Goal: Transaction & Acquisition: Download file/media

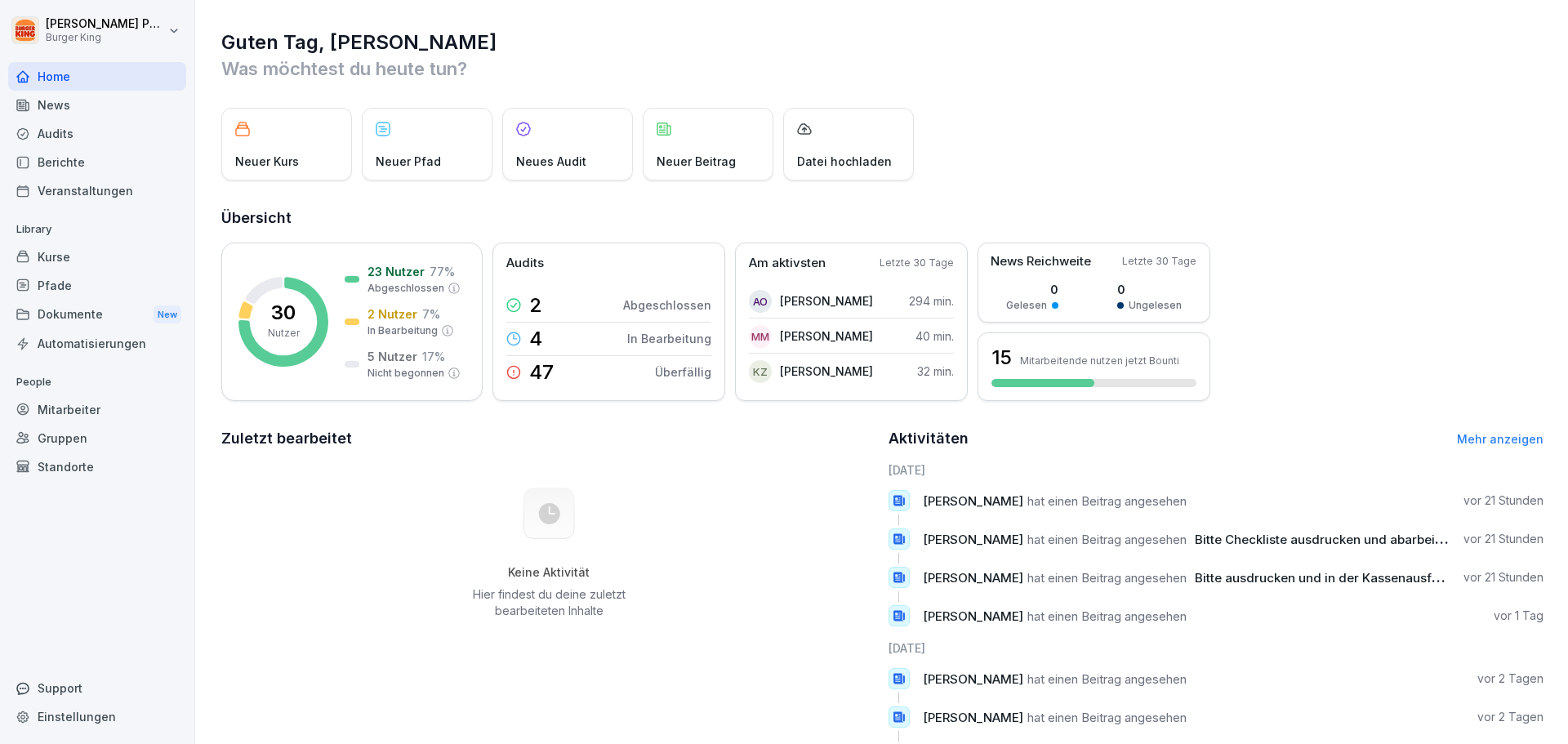
click at [64, 110] on div "News" at bounding box center [97, 105] width 178 height 28
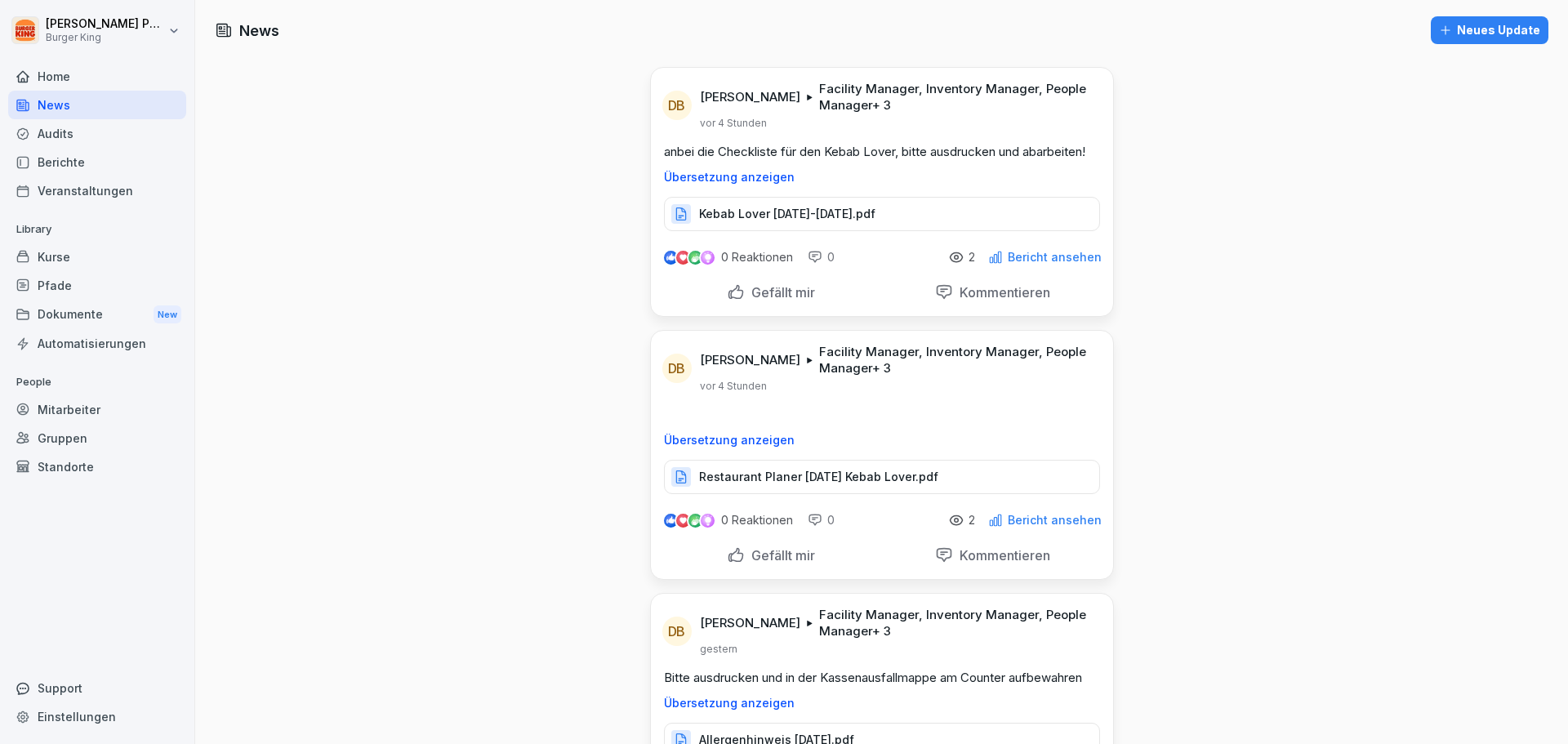
click at [871, 466] on div "Restaurant Planer [DATE] Kebab Lover.pdf" at bounding box center [882, 477] width 436 height 34
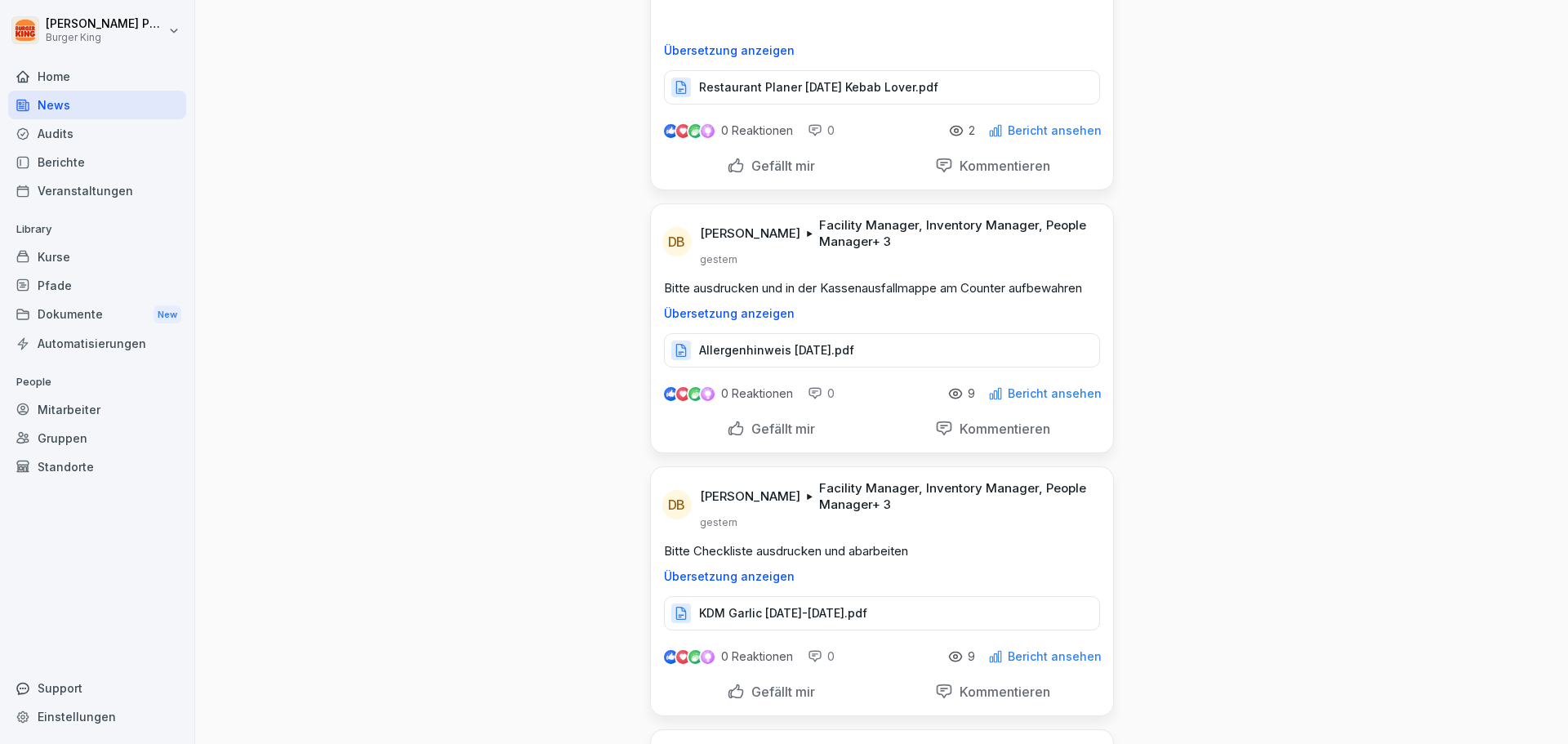
scroll to position [408, 0]
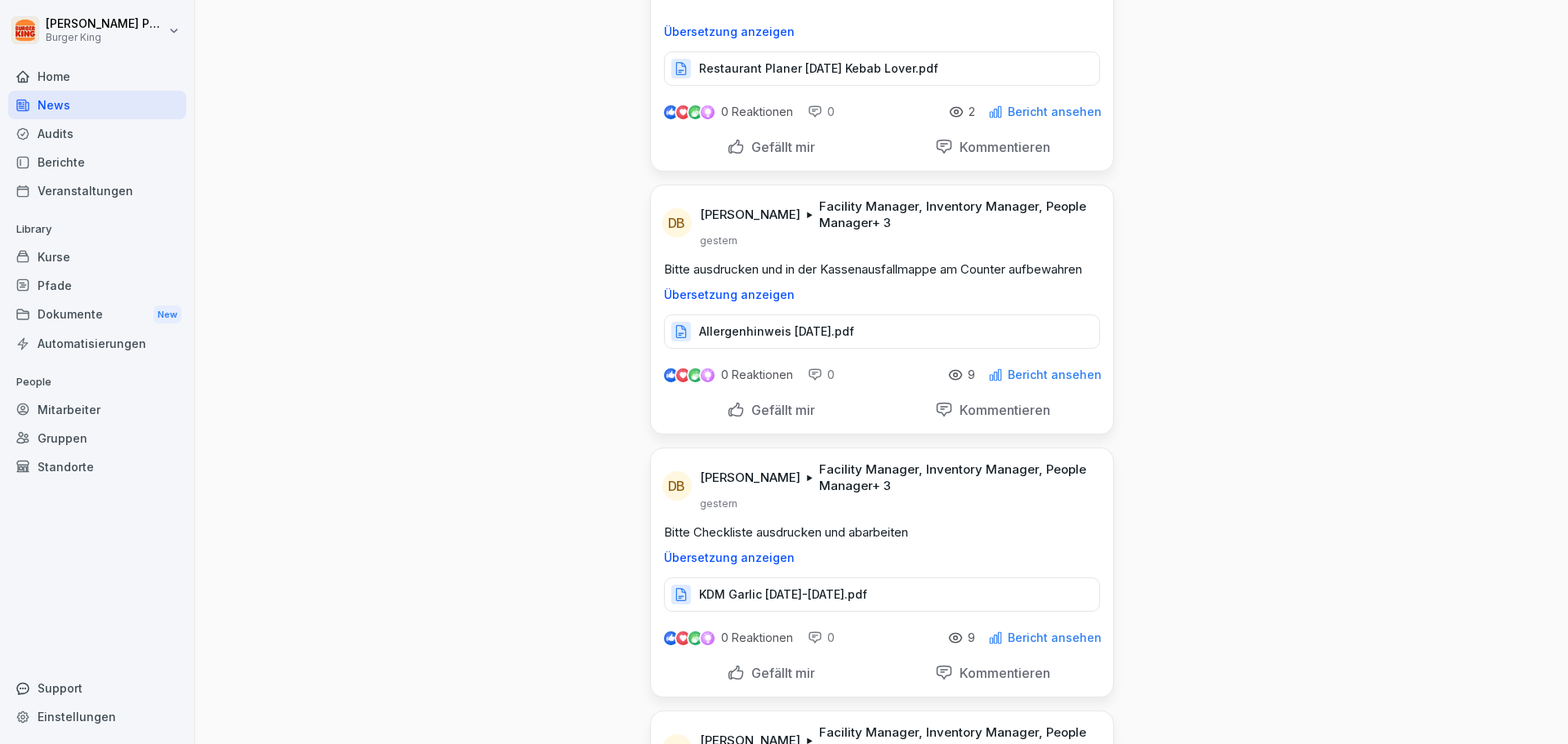
click at [837, 337] on p "Allergenhinweis [DATE].pdf" at bounding box center [776, 331] width 155 height 16
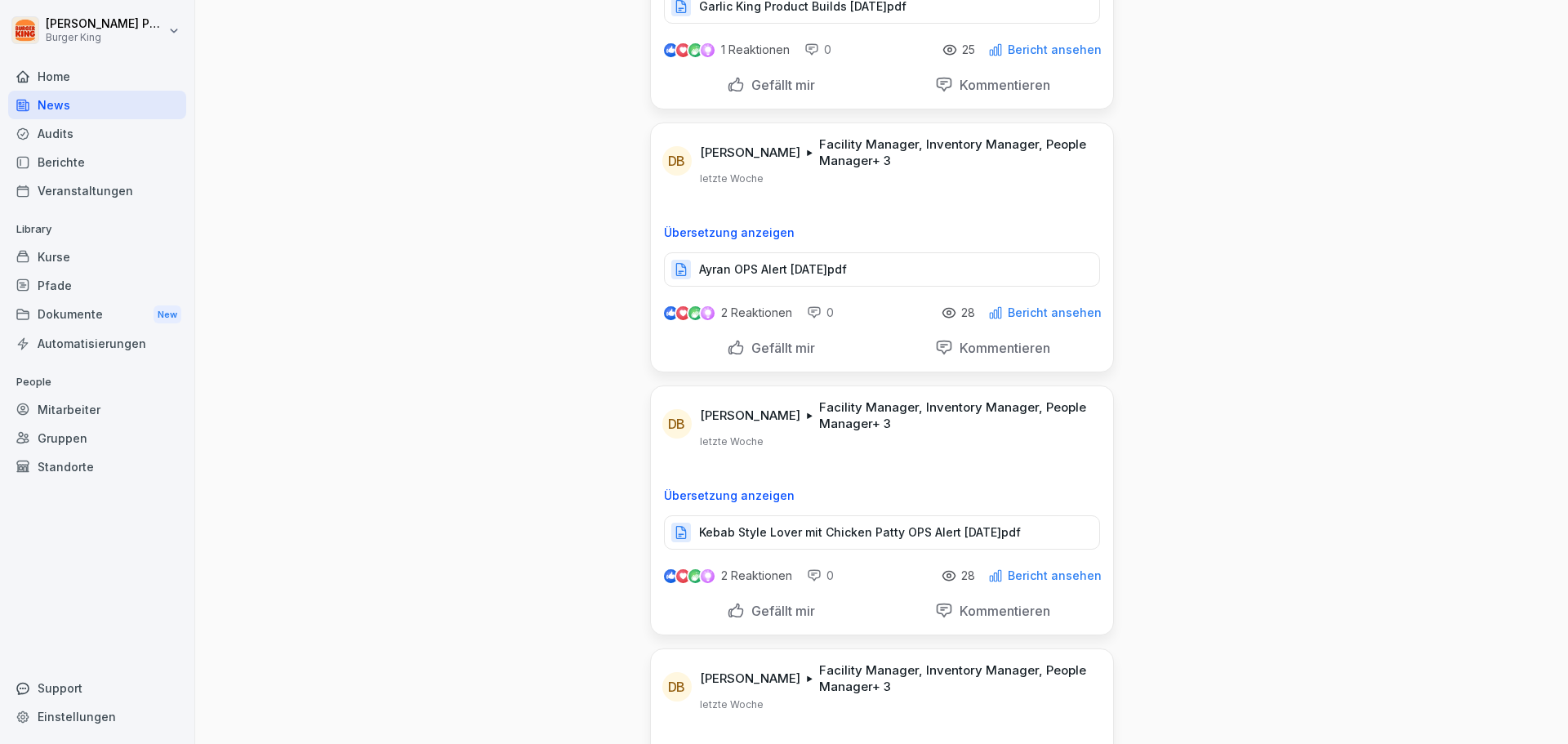
scroll to position [2314, 0]
click at [887, 277] on div "Ayran OPS Alert [DATE]pdf" at bounding box center [882, 267] width 436 height 34
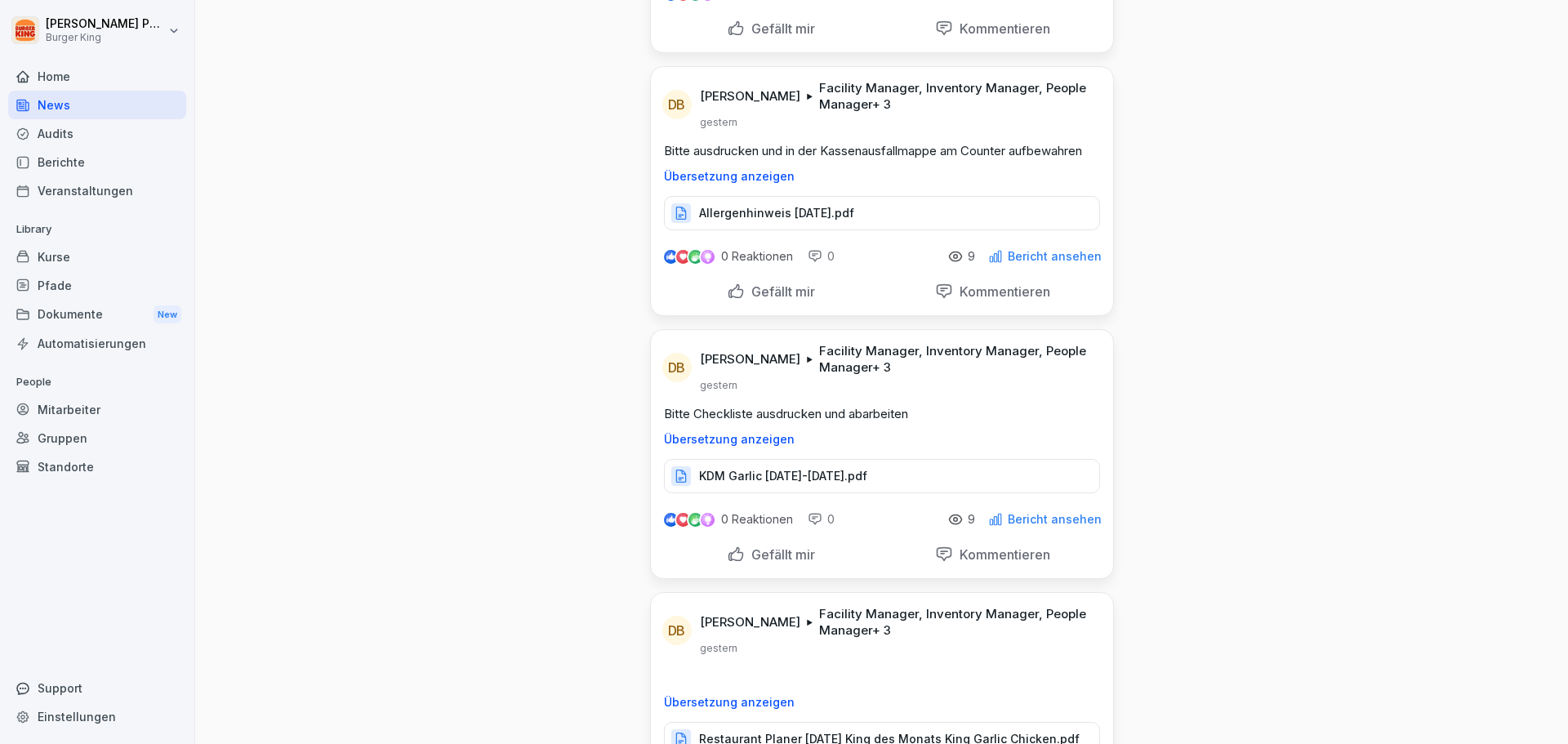
scroll to position [680, 0]
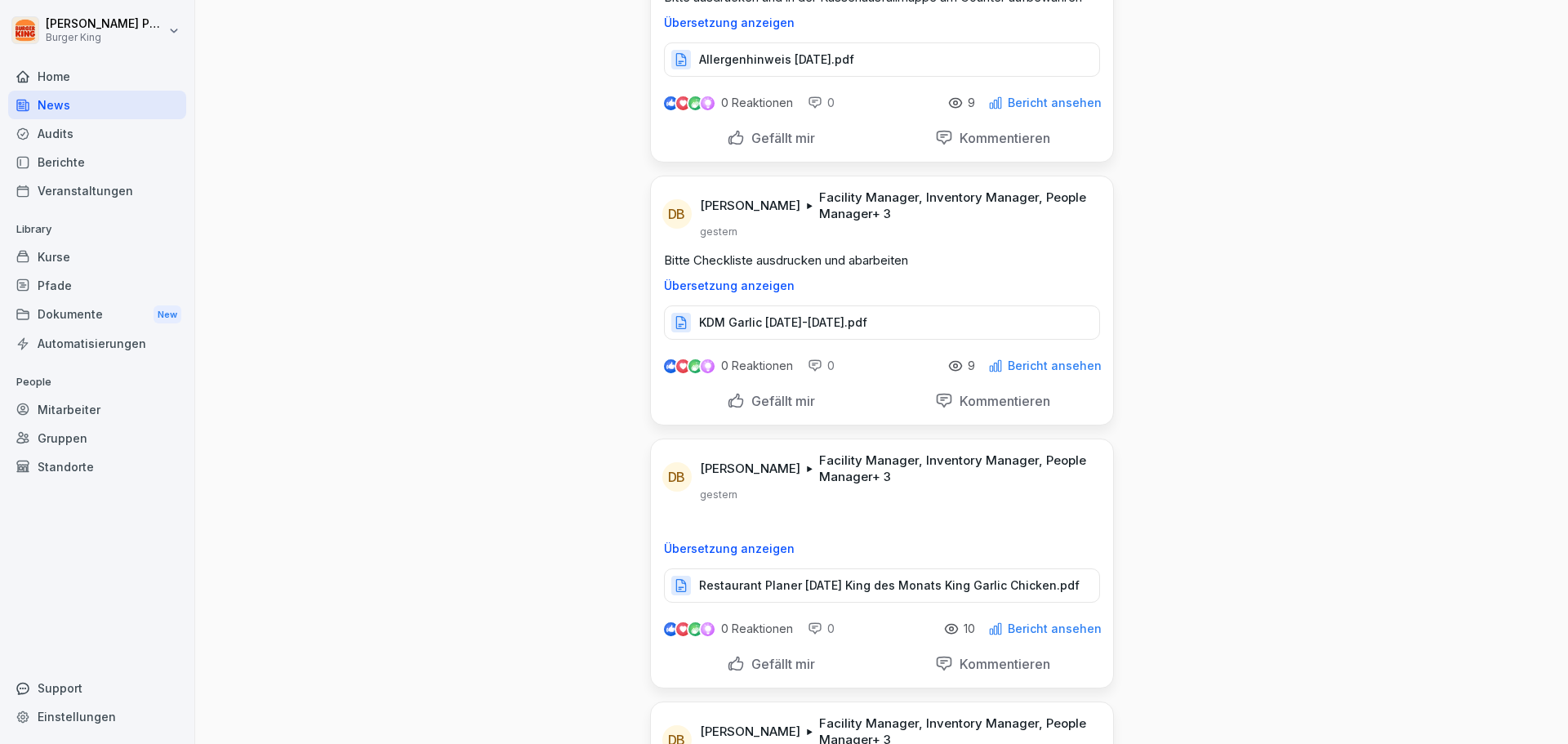
click at [844, 314] on div "KDM Garlic [DATE]-[DATE].pdf" at bounding box center [882, 323] width 436 height 34
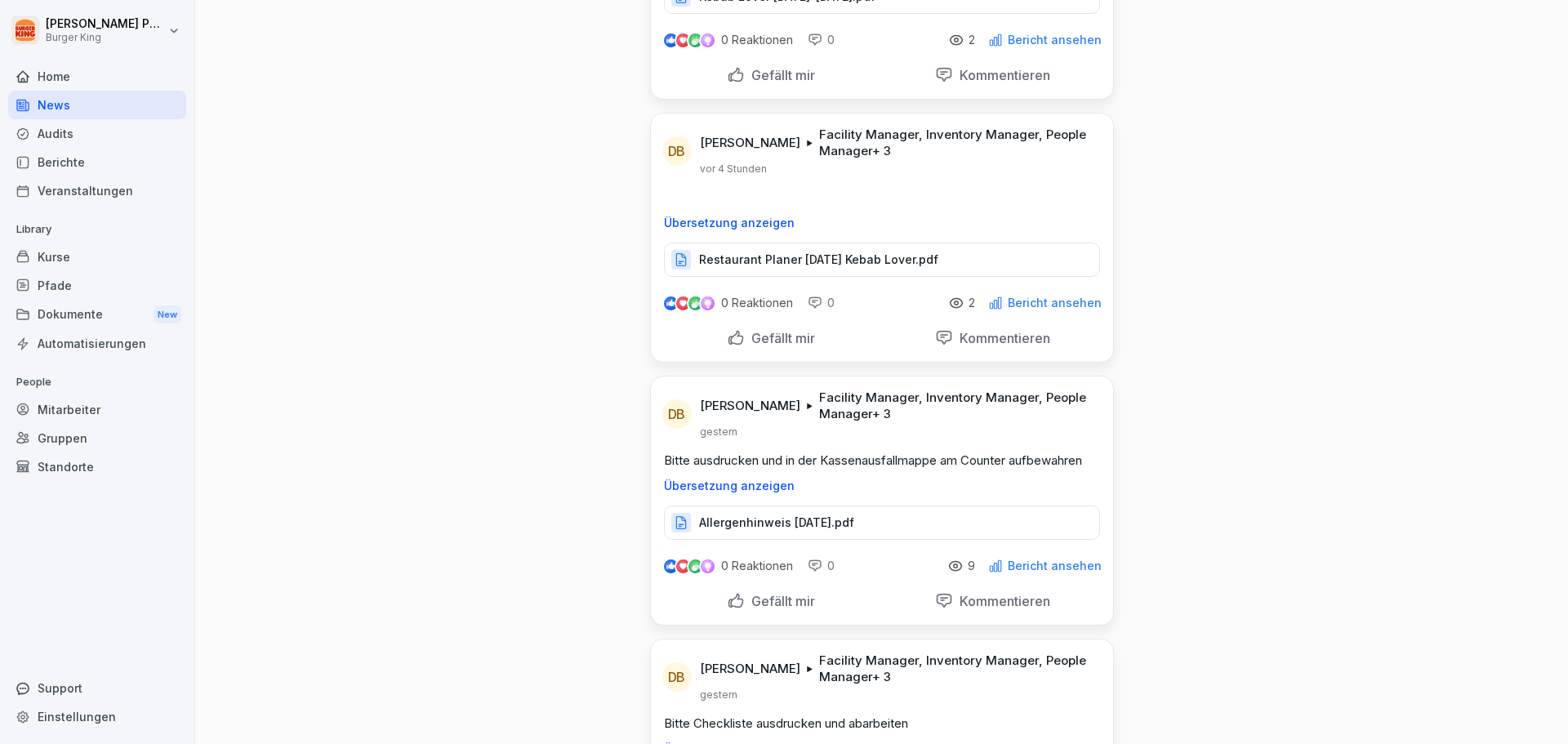
scroll to position [0, 0]
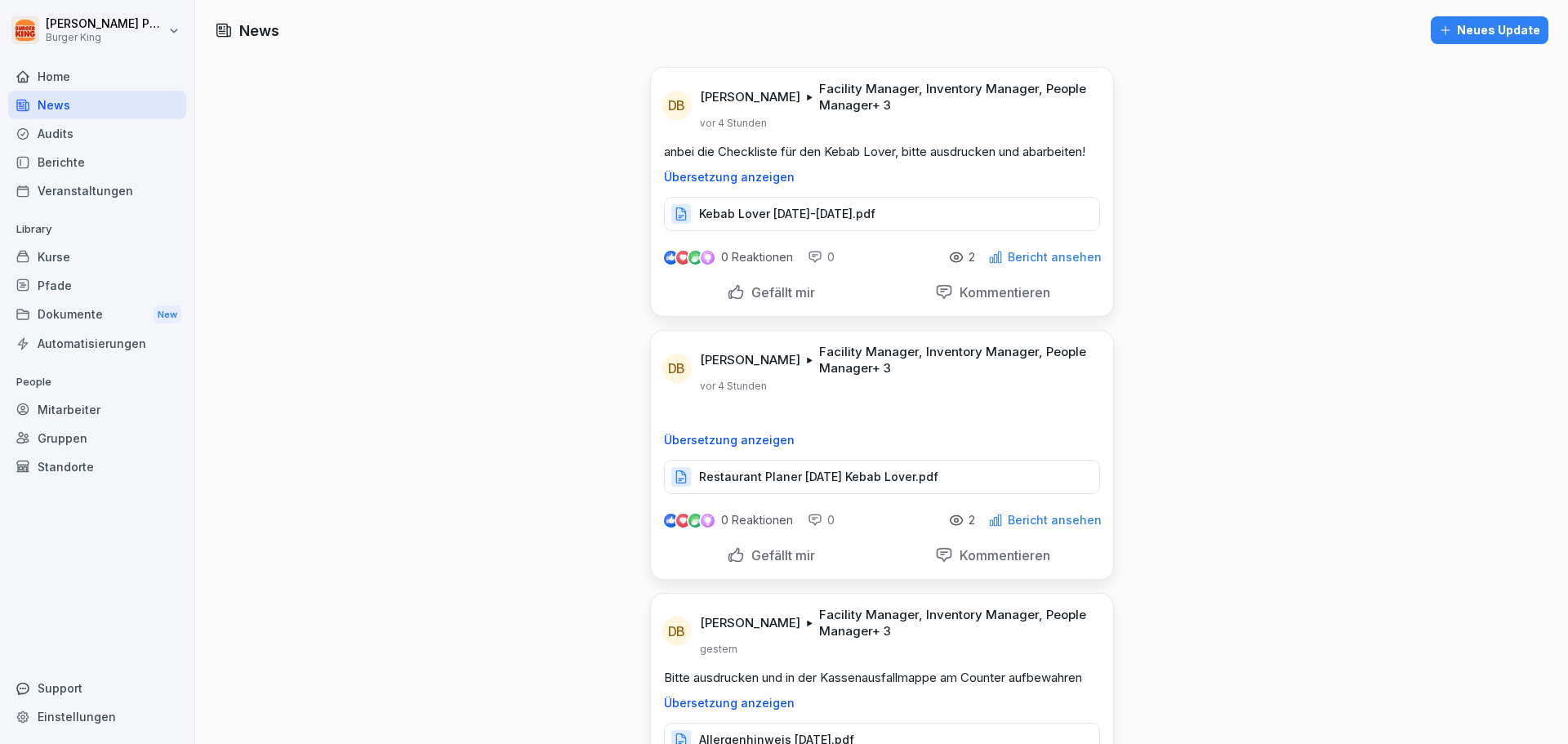
click at [799, 224] on div "Kebab Lover [DATE]-[DATE].pdf" at bounding box center [882, 214] width 436 height 34
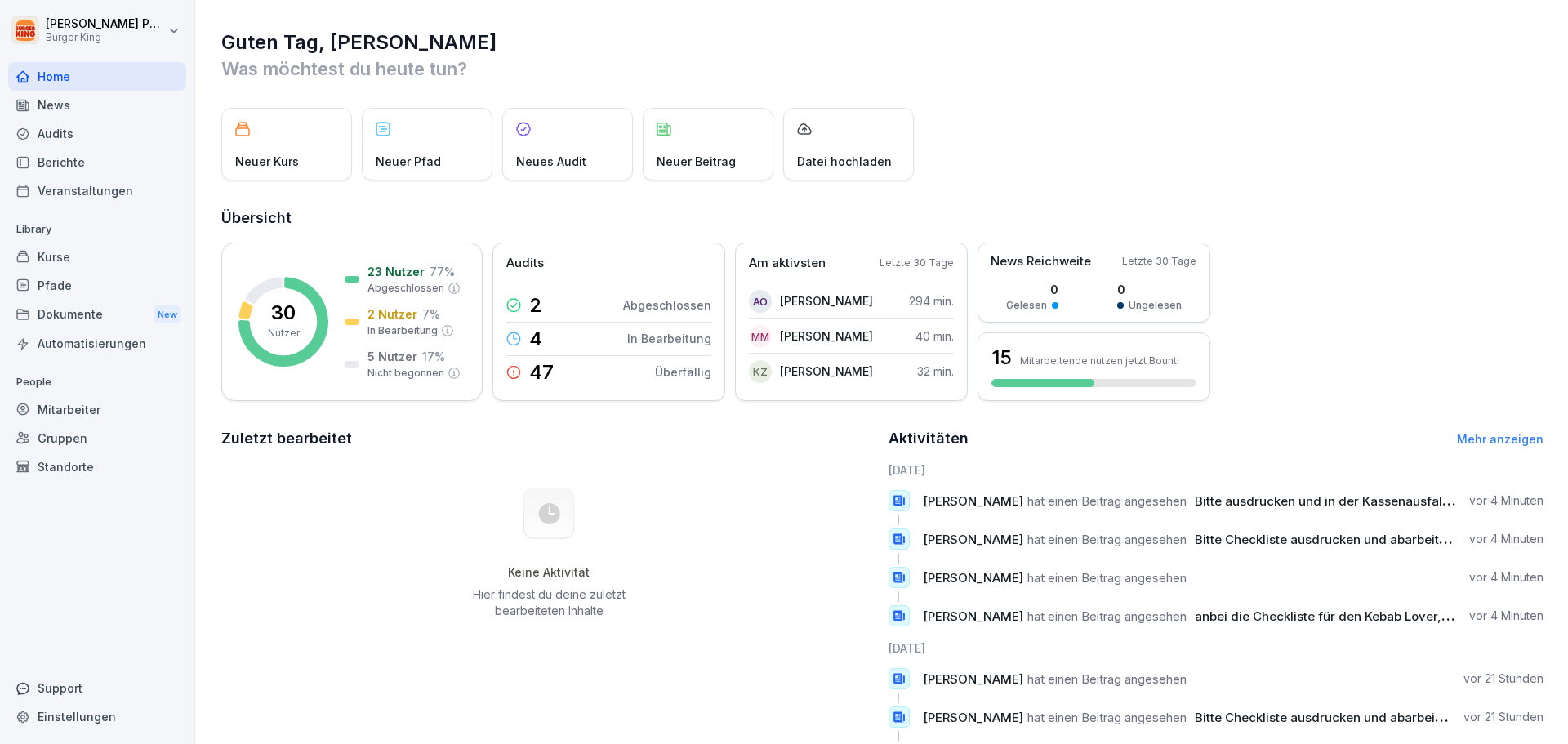
click at [71, 102] on div "News" at bounding box center [97, 105] width 178 height 28
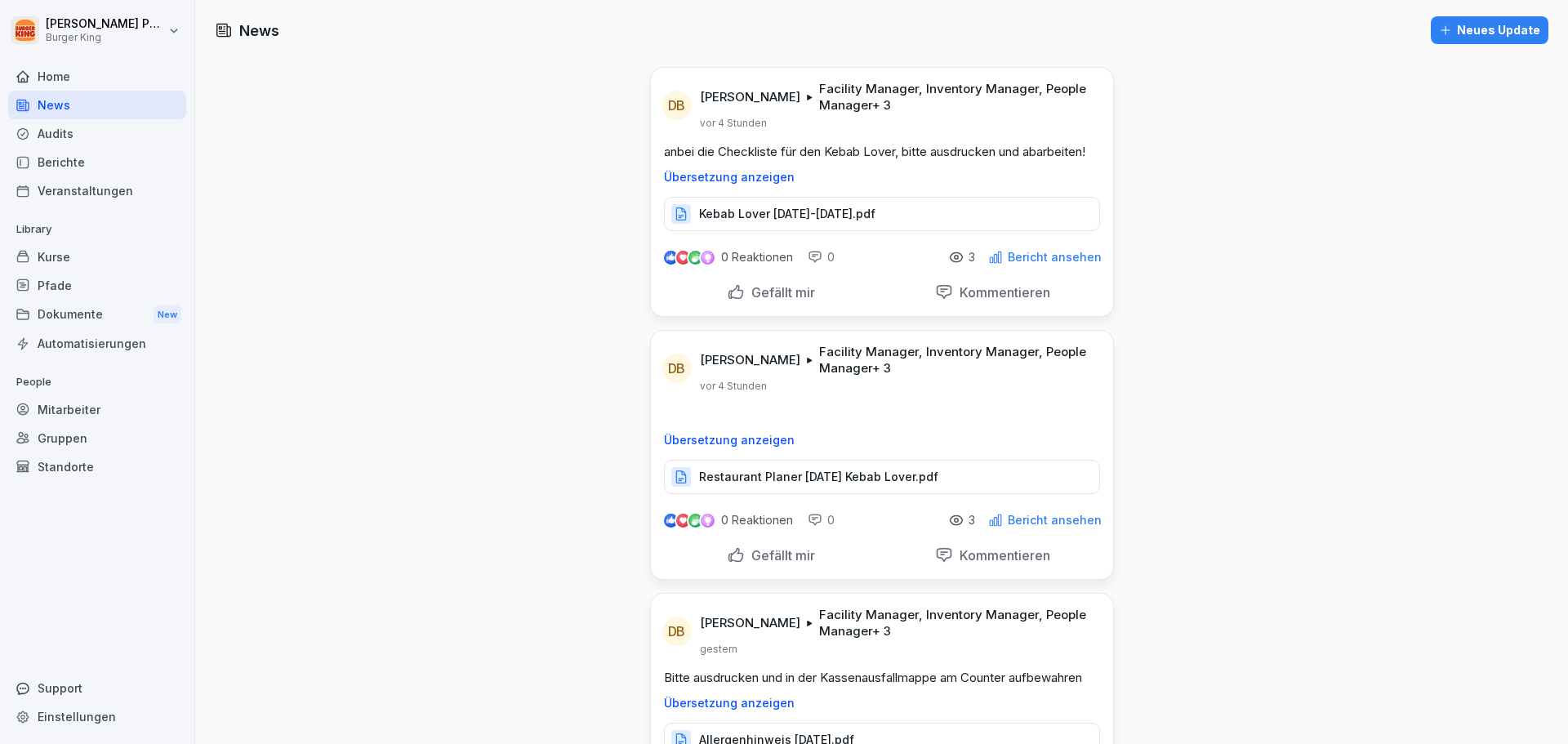
click at [791, 481] on p "Restaurant Planer [DATE] Kebab Lover.pdf" at bounding box center [818, 477] width 239 height 16
